Goal: Information Seeking & Learning: Learn about a topic

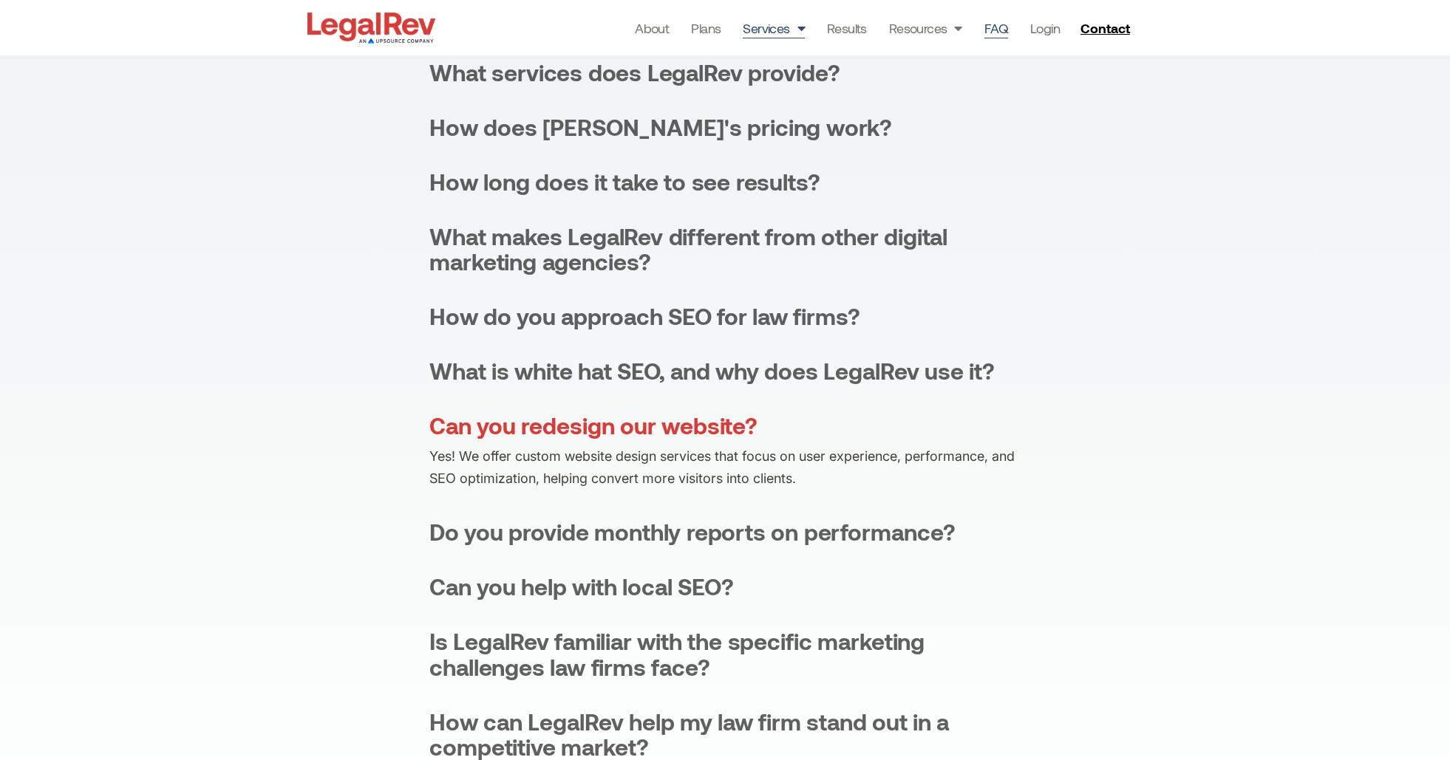
click at [765, 25] on link "Services" at bounding box center [774, 28] width 62 height 21
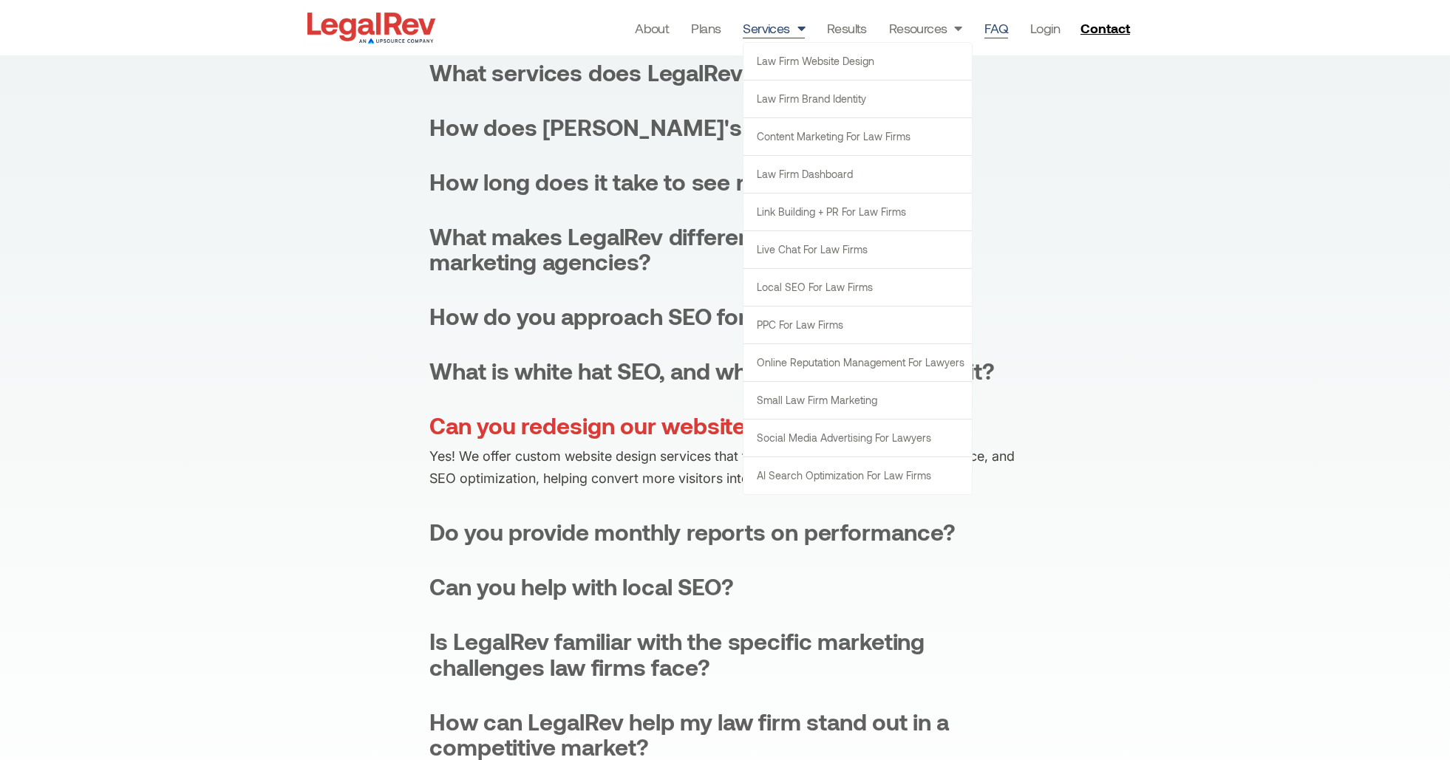
click at [767, 32] on link "Services" at bounding box center [774, 28] width 62 height 21
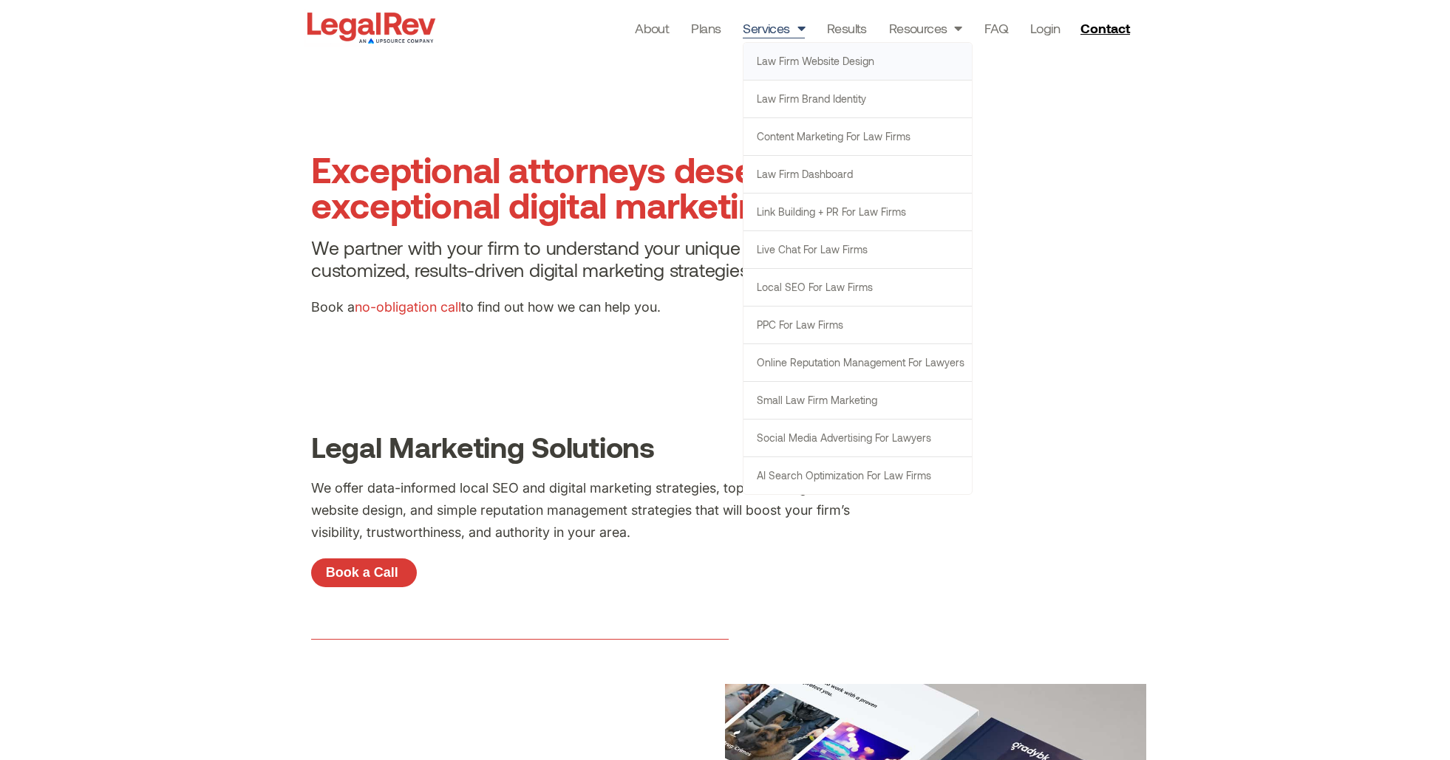
click at [791, 55] on link "Law Firm Website Design" at bounding box center [857, 61] width 228 height 37
